Goal: Task Accomplishment & Management: Manage account settings

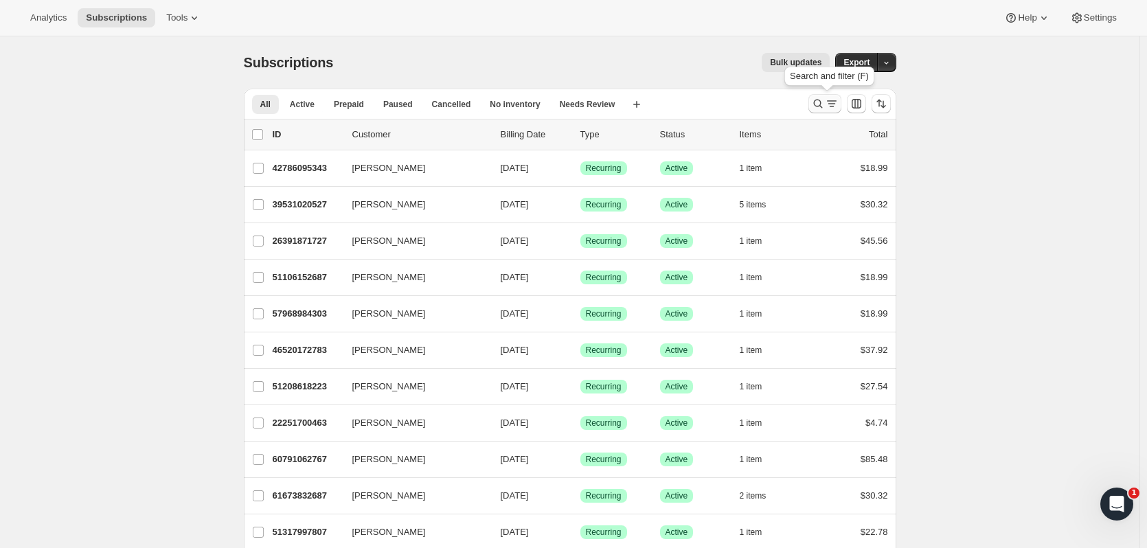
click at [817, 101] on icon "Search and filter results" at bounding box center [818, 104] width 14 height 14
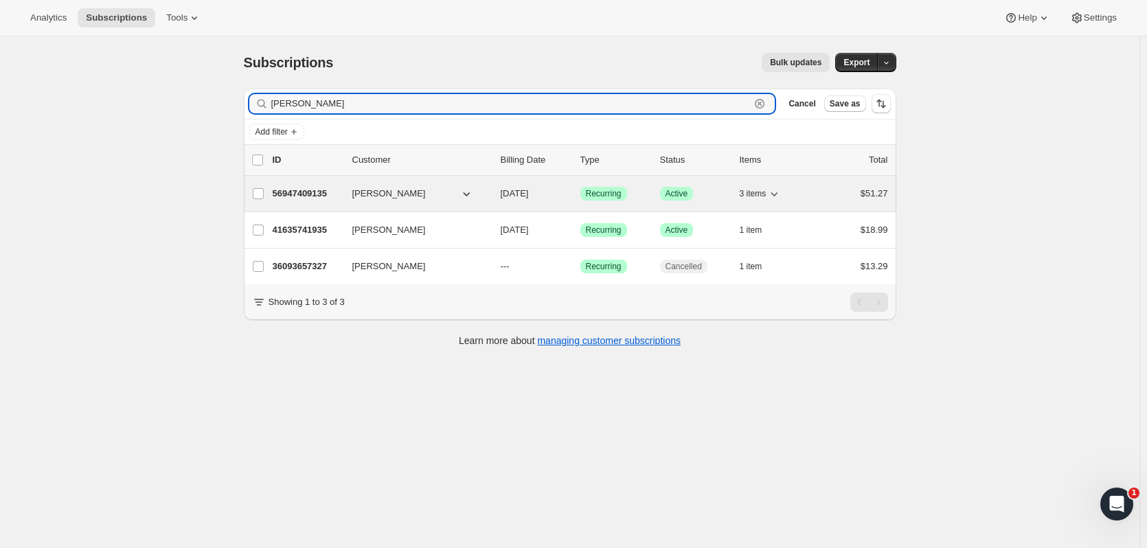
type input "hodnett"
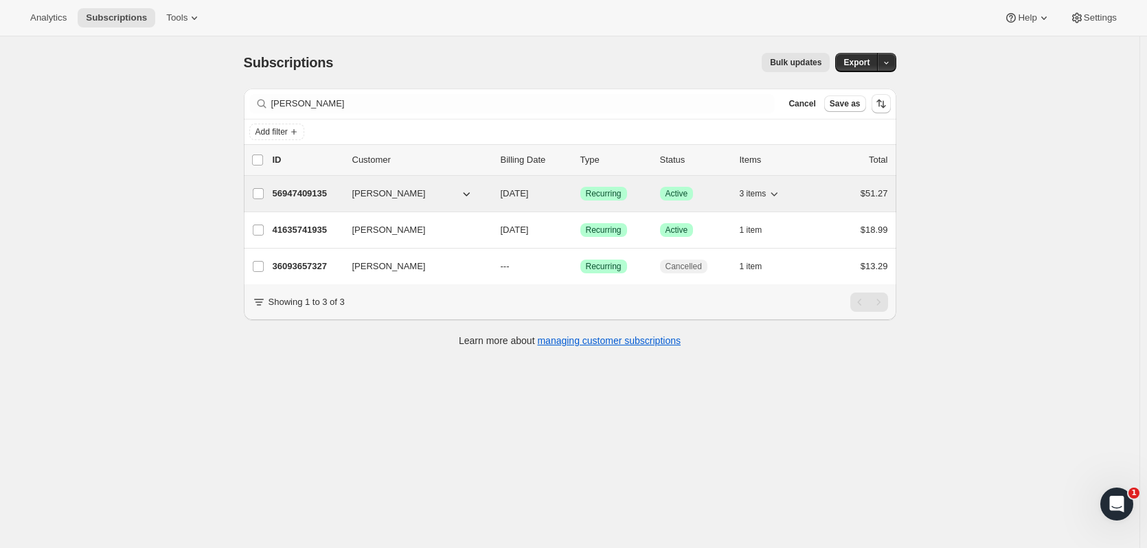
click at [377, 192] on span "Denise Hodnett" at bounding box center [389, 194] width 74 height 14
click at [317, 191] on p "56947409135" at bounding box center [307, 194] width 69 height 14
